Goal: Communication & Community: Participate in discussion

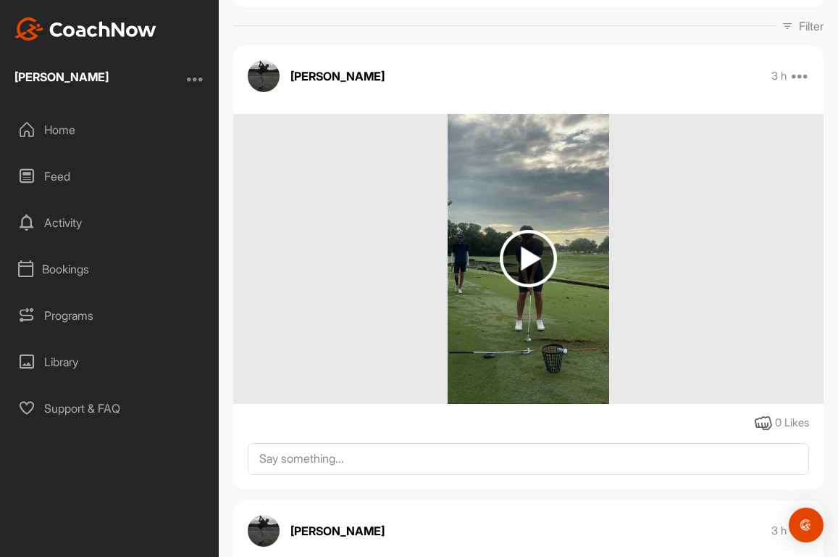
scroll to position [217, 0]
click at [522, 254] on img at bounding box center [528, 257] width 57 height 57
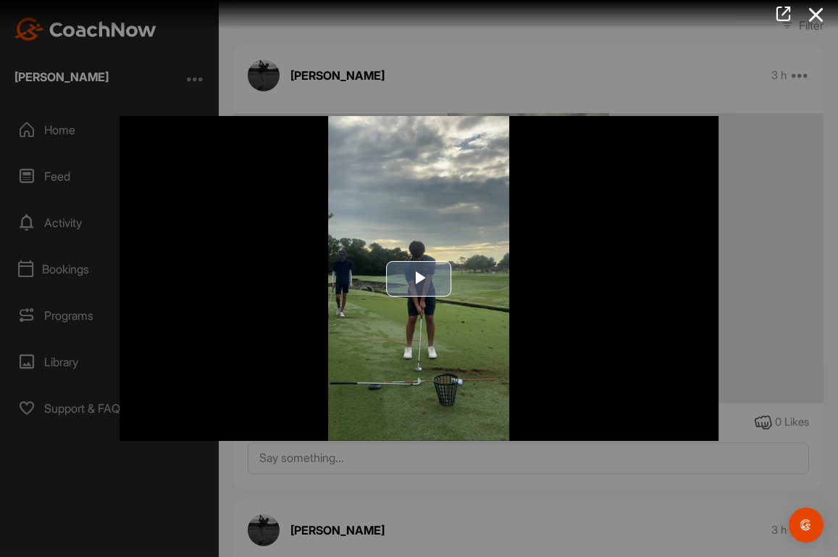
click at [420, 278] on span "Video Player" at bounding box center [420, 278] width 0 height 0
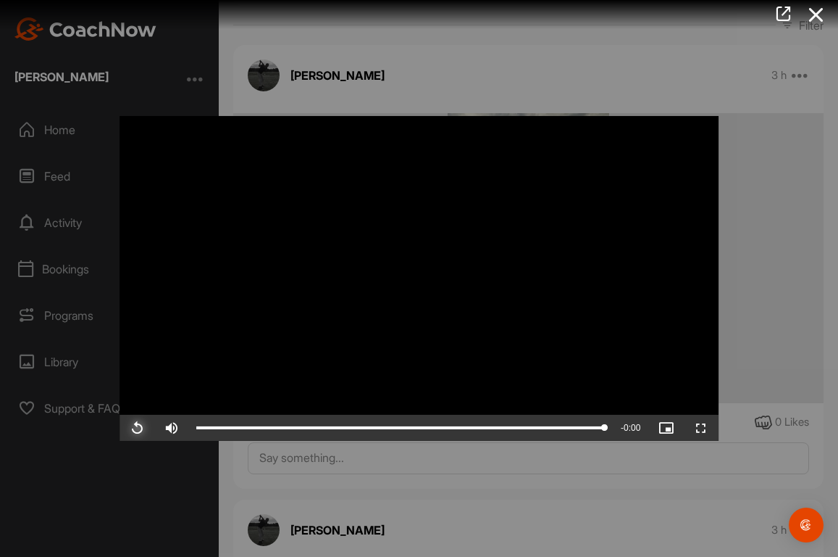
click at [137, 428] on span "Video Player" at bounding box center [137, 428] width 35 height 0
click at [818, 16] on icon at bounding box center [816, 14] width 33 height 27
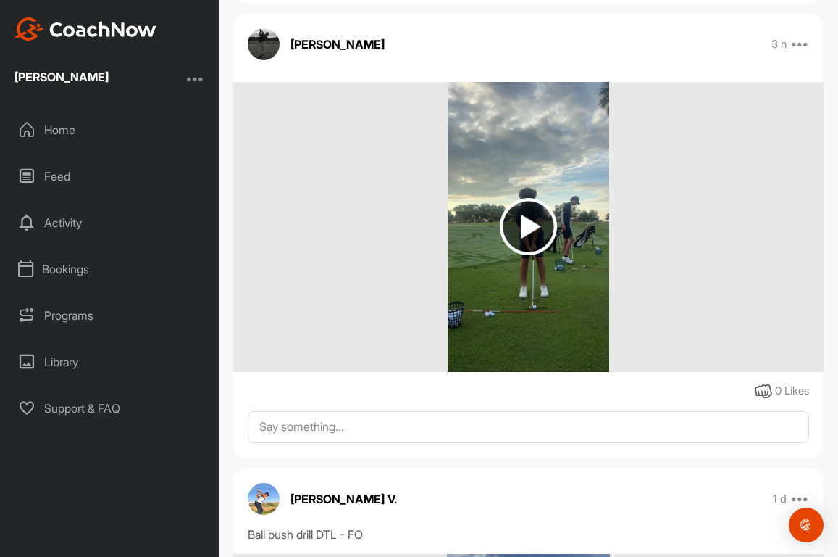
scroll to position [703, 0]
click at [520, 225] on img at bounding box center [528, 225] width 57 height 57
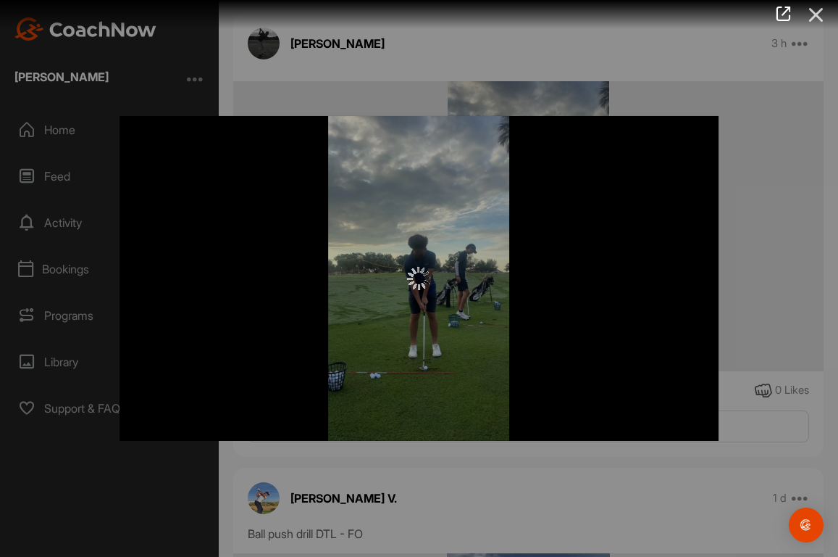
click at [815, 24] on icon at bounding box center [816, 14] width 33 height 27
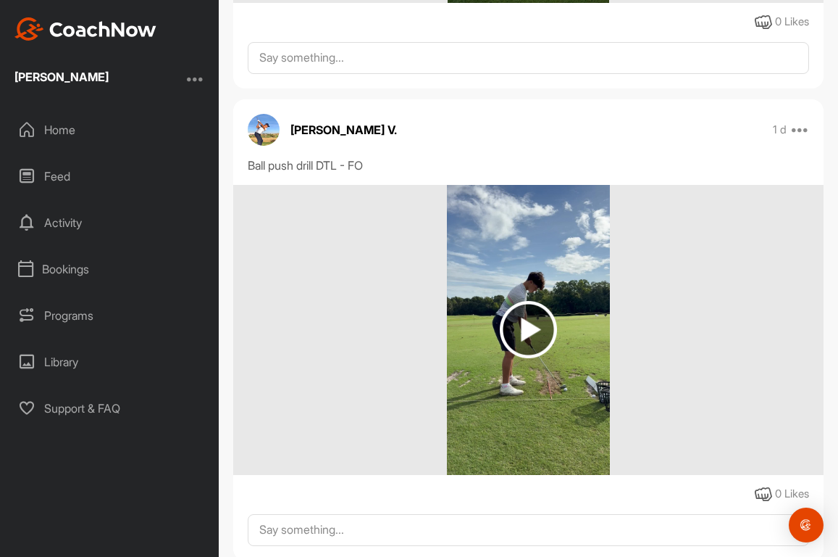
scroll to position [1072, 0]
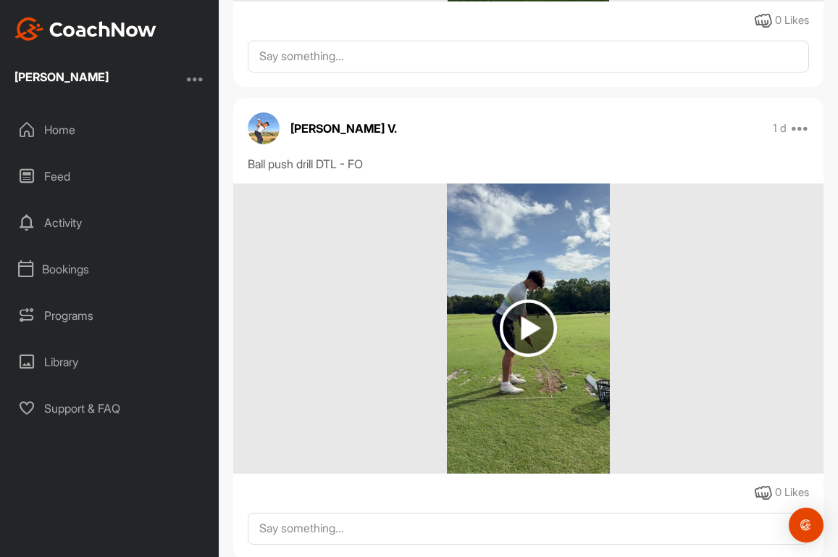
click at [524, 325] on img at bounding box center [528, 327] width 57 height 57
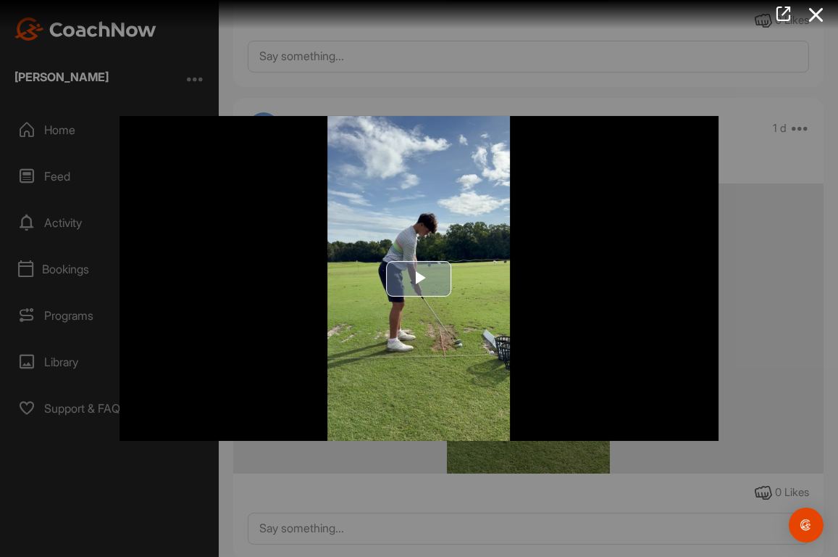
click at [420, 278] on span "Video Player" at bounding box center [420, 278] width 0 height 0
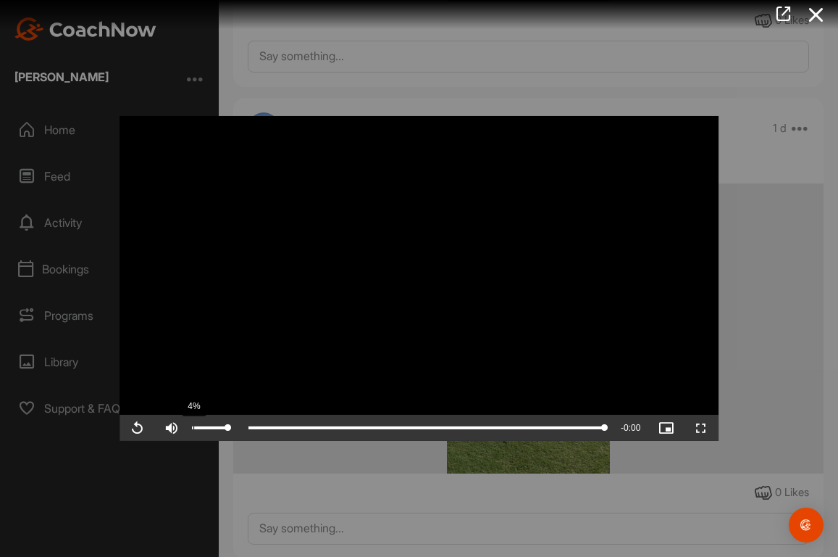
click at [193, 428] on div "4%" at bounding box center [210, 427] width 36 height 3
click at [417, 294] on video "Video Player" at bounding box center [420, 278] width 600 height 325
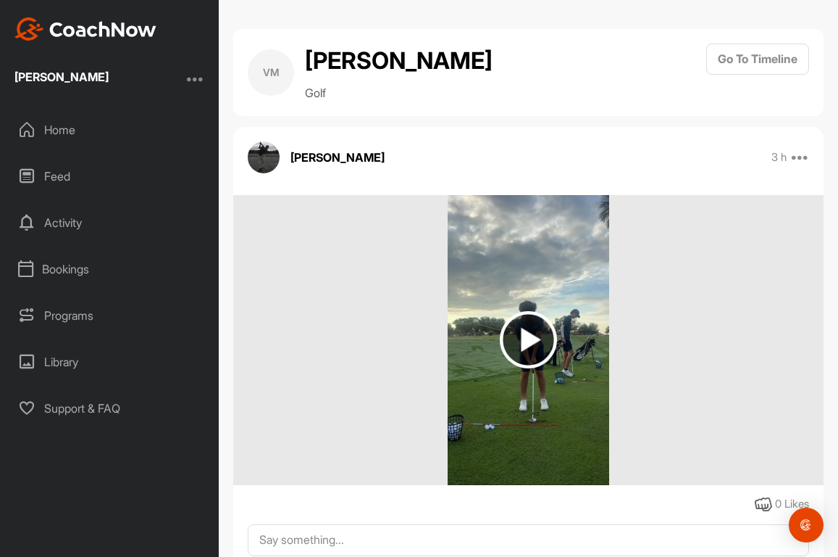
click at [528, 346] on img at bounding box center [528, 339] width 57 height 57
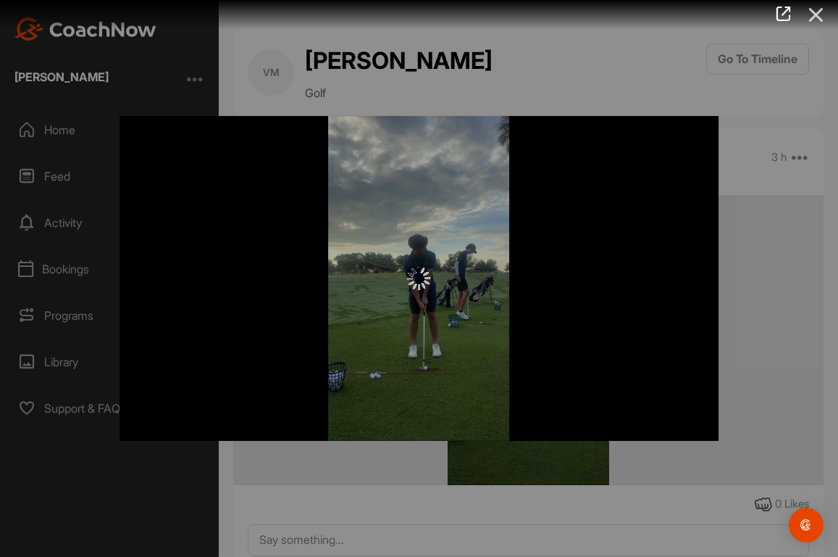
click at [812, 19] on icon at bounding box center [816, 14] width 33 height 27
